Goal: Use online tool/utility: Use online tool/utility

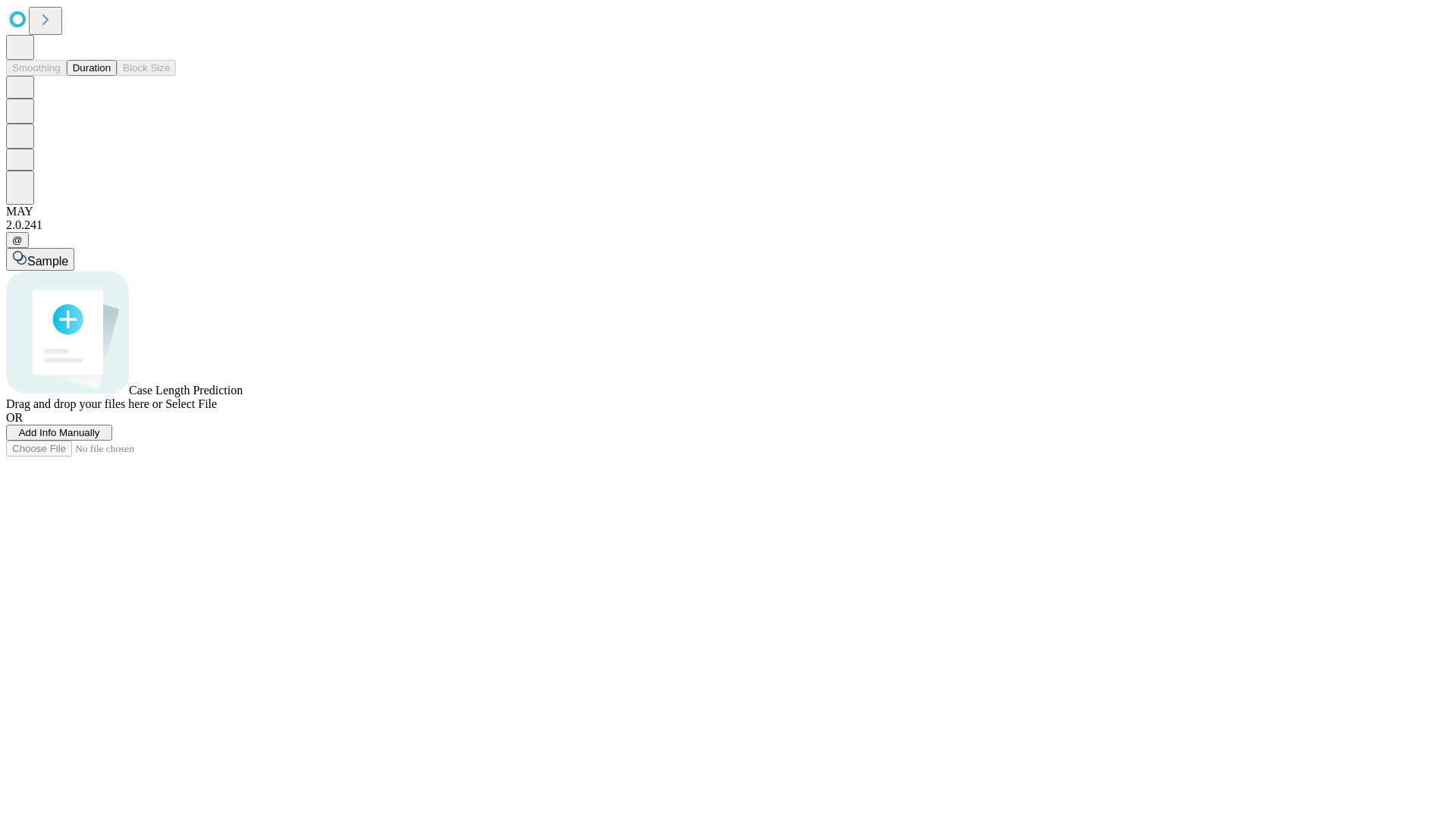
click at [111, 76] on button "Duration" at bounding box center [91, 67] width 50 height 16
click at [68, 255] on span "Sample" at bounding box center [48, 261] width 41 height 13
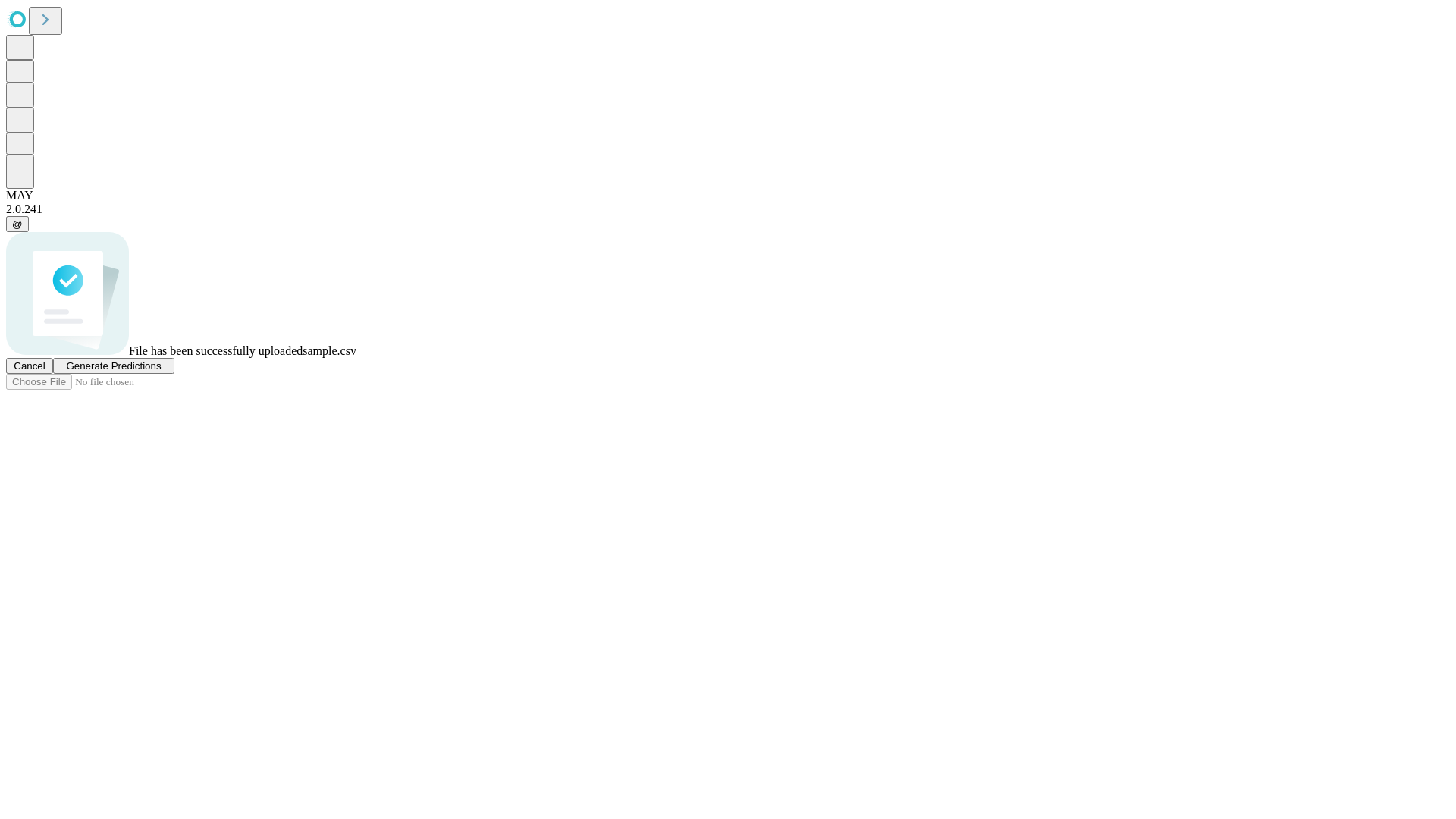
click at [160, 372] on span "Generate Predictions" at bounding box center [113, 366] width 95 height 12
